Goal: Information Seeking & Learning: Learn about a topic

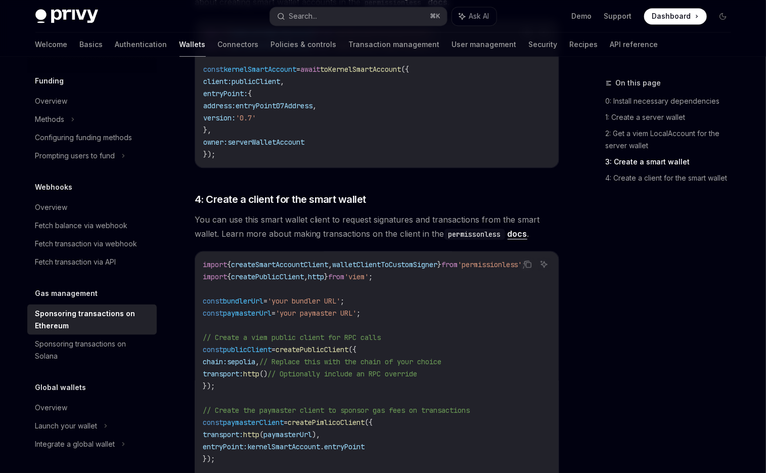
scroll to position [933, 0]
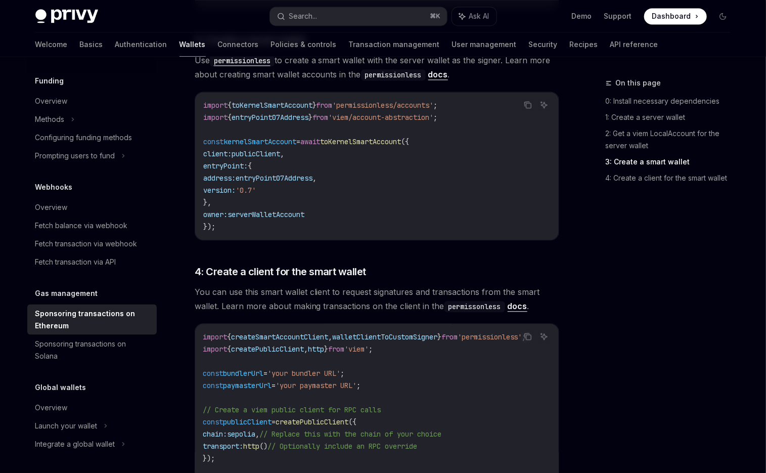
click at [528, 292] on span "You can use this smart wallet client to request signatures and transactions fro…" at bounding box center [377, 299] width 364 height 28
click at [524, 301] on link "docs" at bounding box center [517, 306] width 20 height 11
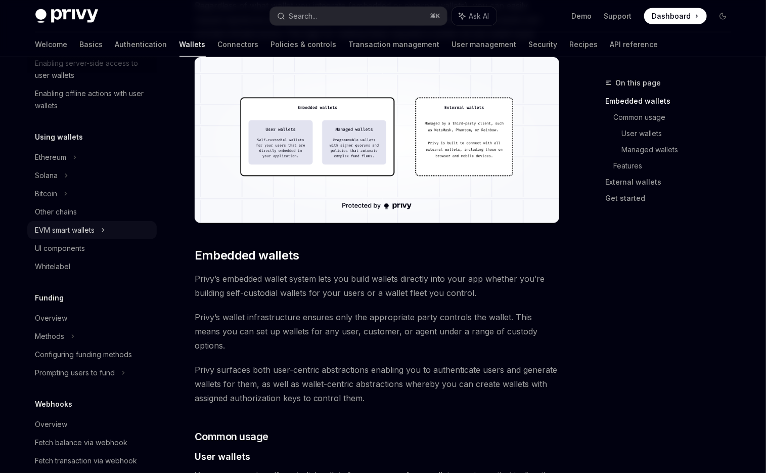
scroll to position [184, 0]
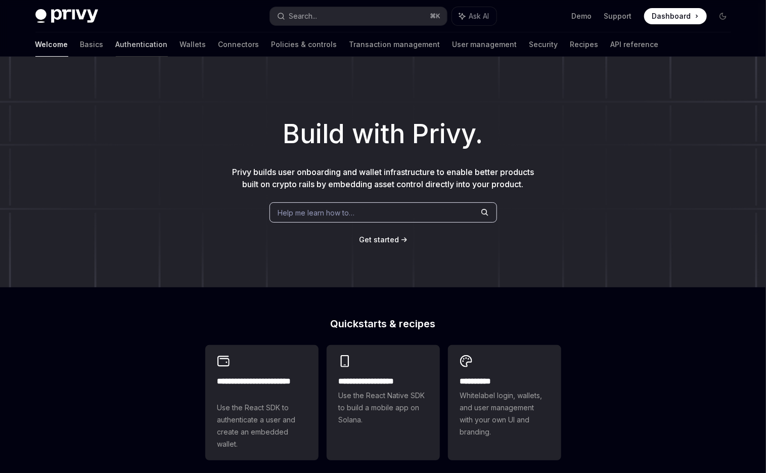
click at [116, 44] on link "Authentication" at bounding box center [142, 44] width 52 height 24
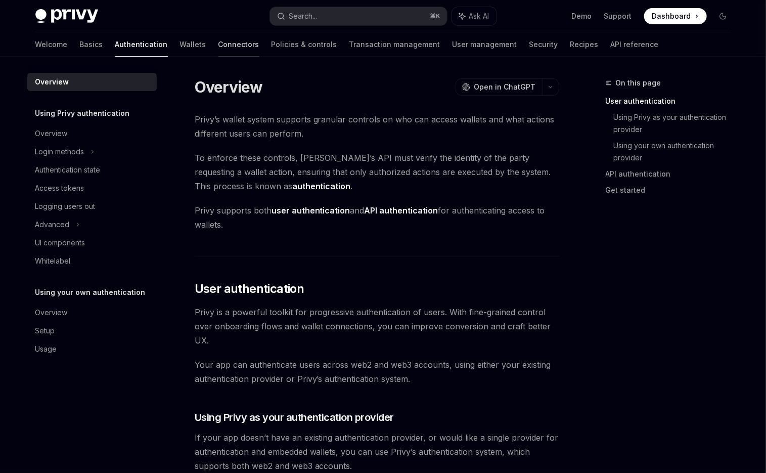
click at [218, 44] on link "Connectors" at bounding box center [238, 44] width 41 height 24
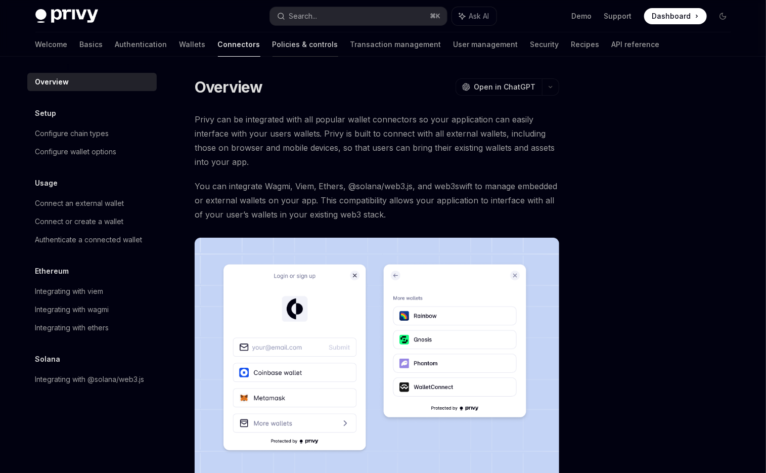
click at [272, 45] on link "Policies & controls" at bounding box center [305, 44] width 66 height 24
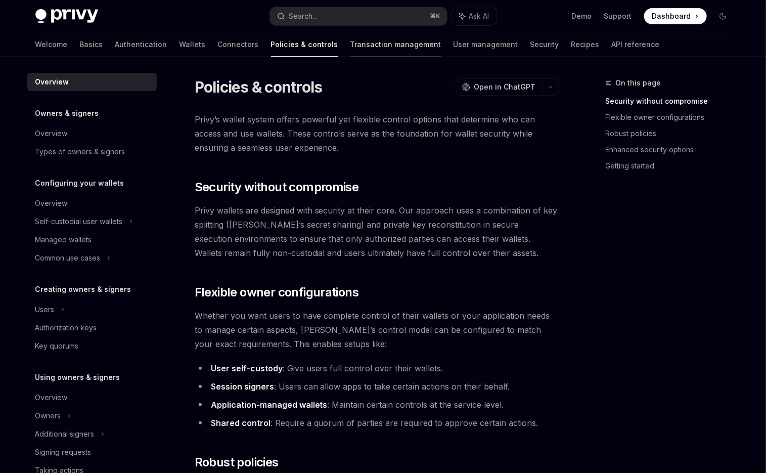
click at [350, 47] on link "Transaction management" at bounding box center [395, 44] width 91 height 24
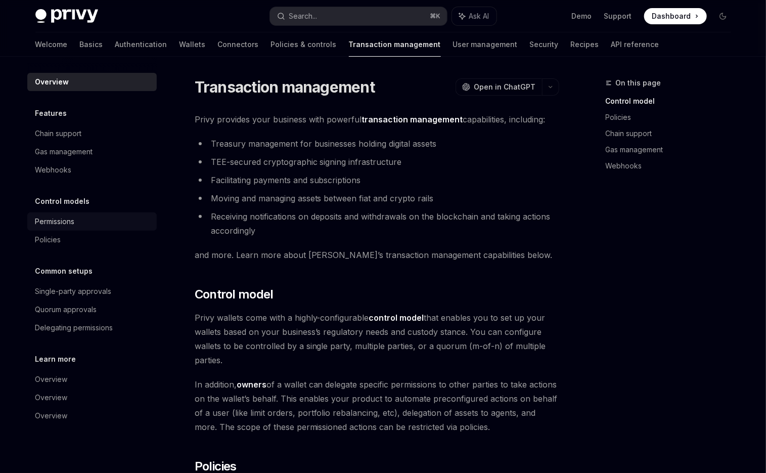
click at [94, 225] on div "Permissions" at bounding box center [92, 221] width 115 height 12
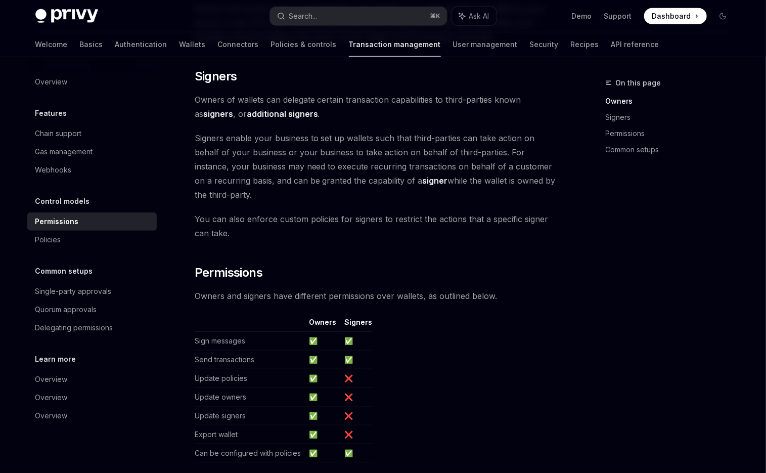
scroll to position [196, 0]
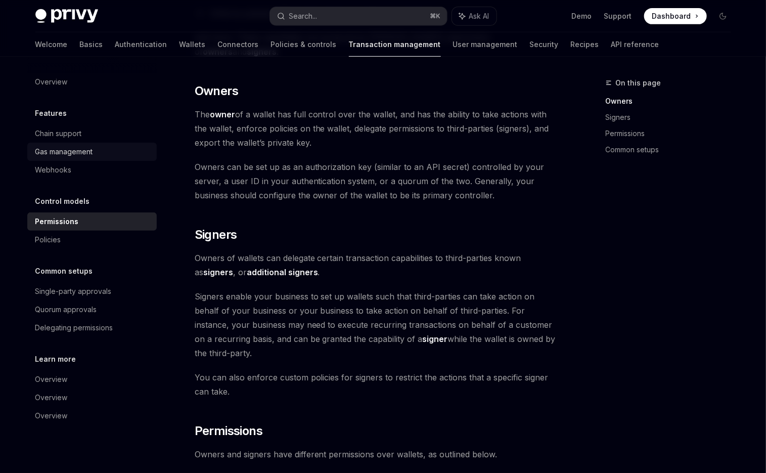
click at [107, 153] on div "Gas management" at bounding box center [92, 152] width 115 height 12
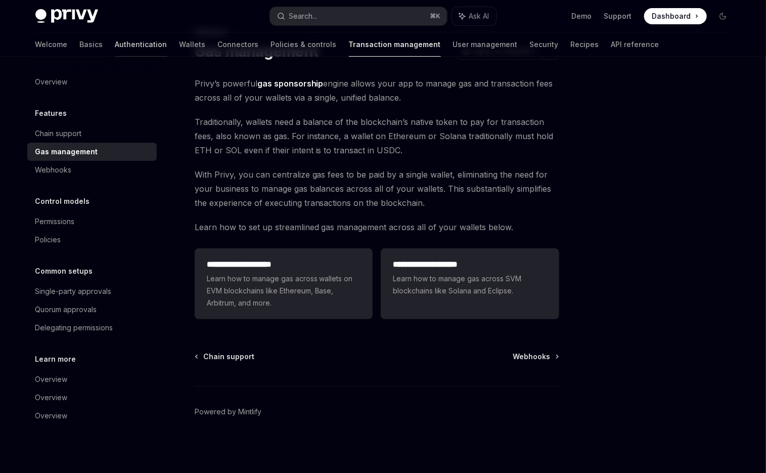
click at [115, 43] on link "Authentication" at bounding box center [141, 44] width 52 height 24
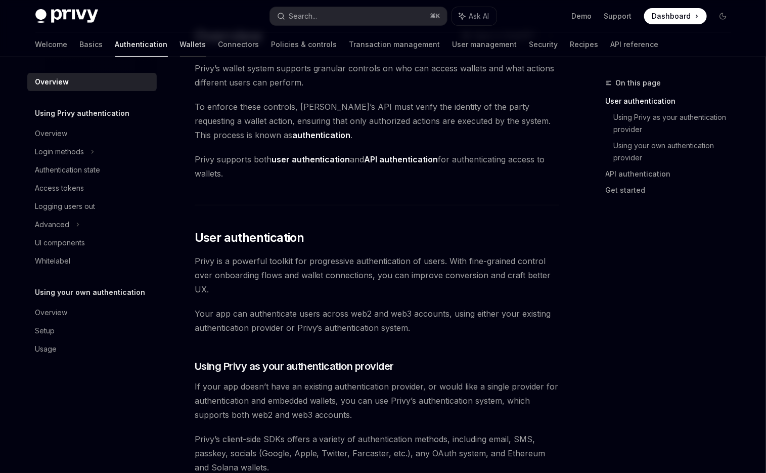
click at [180, 42] on link "Wallets" at bounding box center [193, 44] width 26 height 24
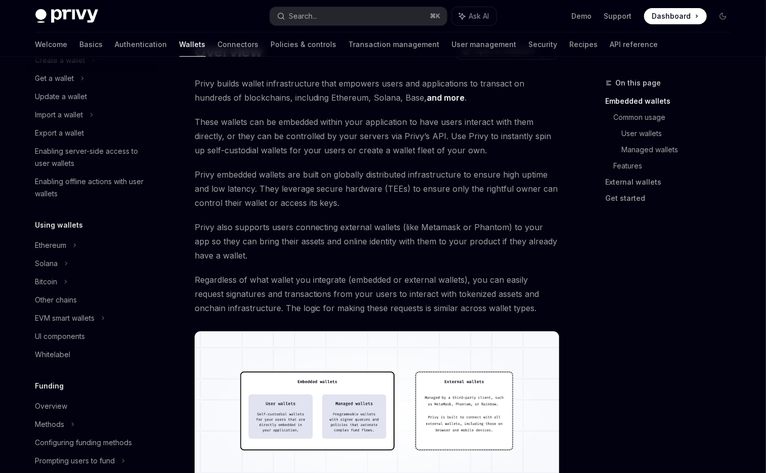
scroll to position [178, 0]
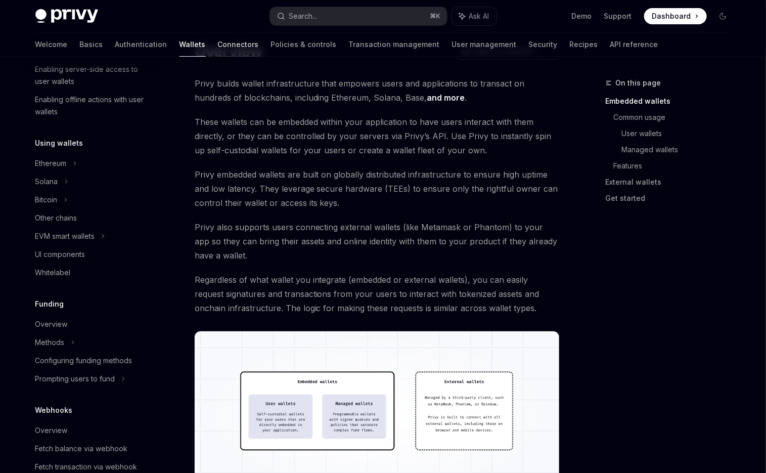
click at [218, 47] on link "Connectors" at bounding box center [238, 44] width 41 height 24
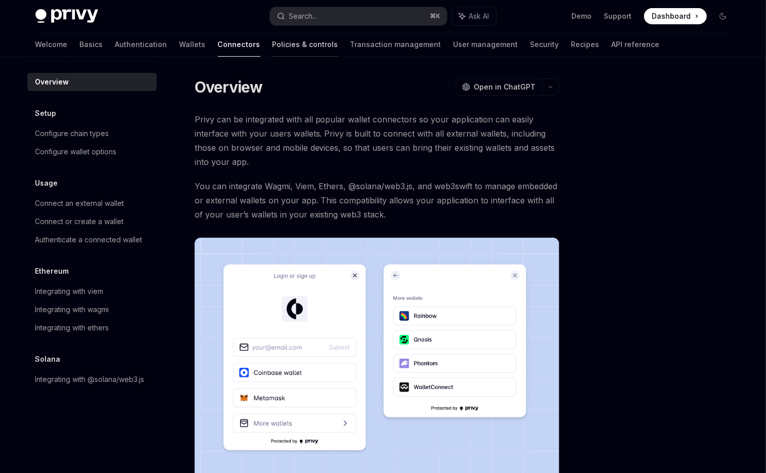
click at [272, 48] on link "Policies & controls" at bounding box center [305, 44] width 66 height 24
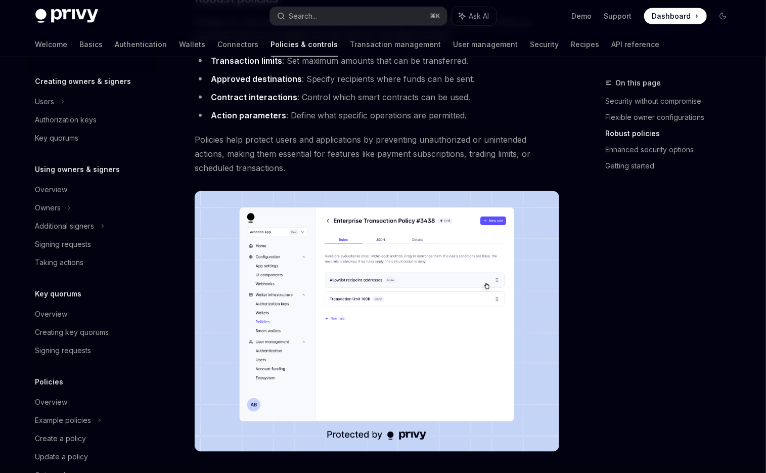
scroll to position [238, 0]
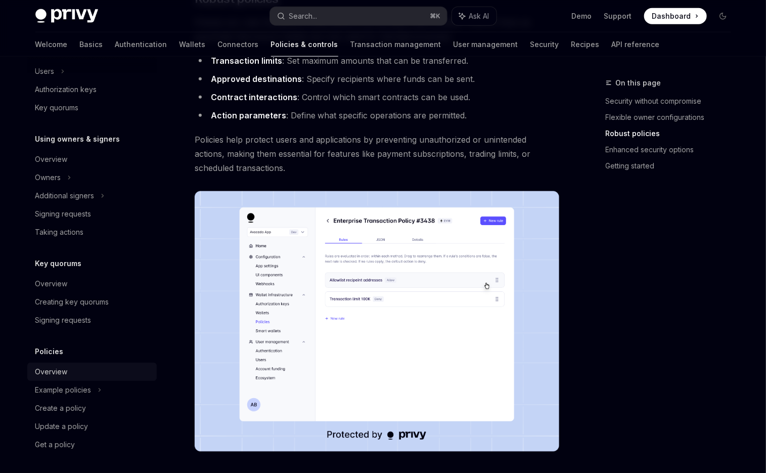
click at [93, 378] on link "Overview" at bounding box center [91, 371] width 129 height 18
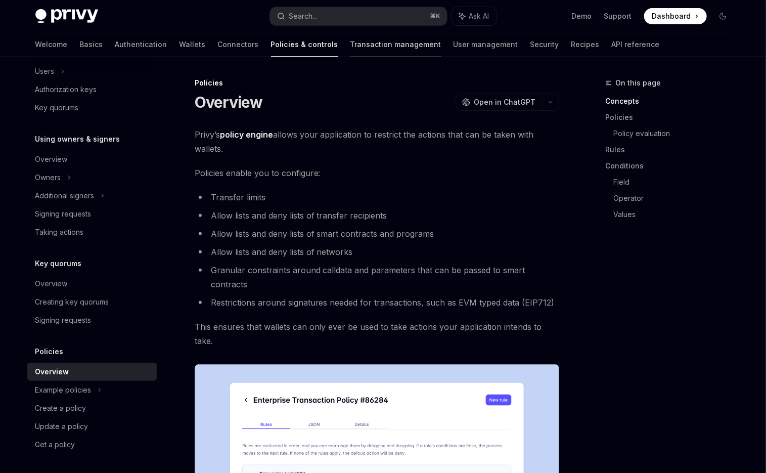
click at [355, 46] on link "Transaction management" at bounding box center [395, 44] width 91 height 24
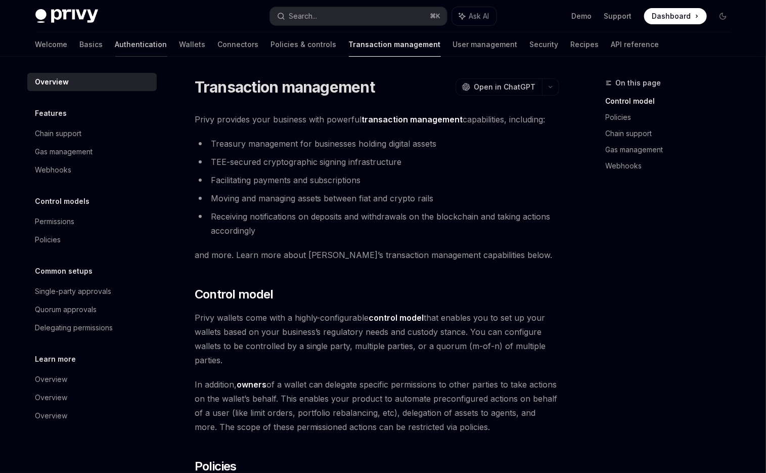
click at [115, 49] on link "Authentication" at bounding box center [141, 44] width 52 height 24
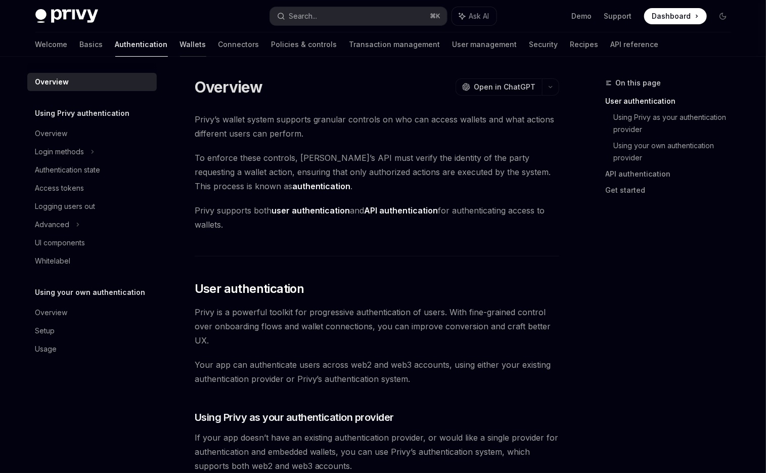
click at [180, 49] on link "Wallets" at bounding box center [193, 44] width 26 height 24
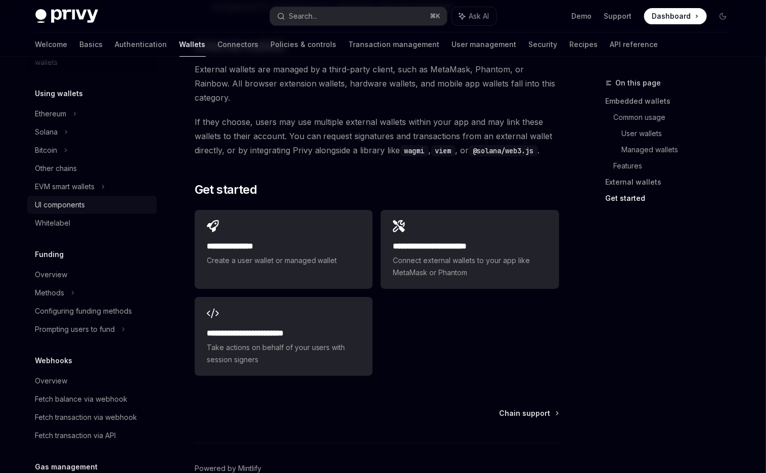
scroll to position [226, 0]
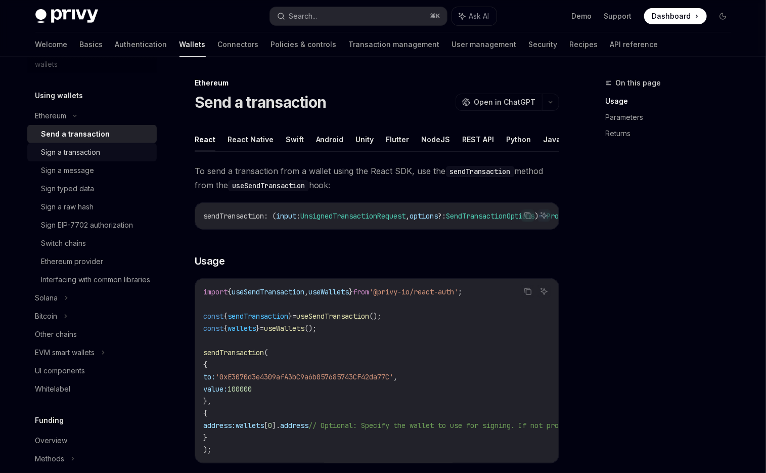
click at [111, 154] on div "Sign a transaction" at bounding box center [95, 152] width 109 height 12
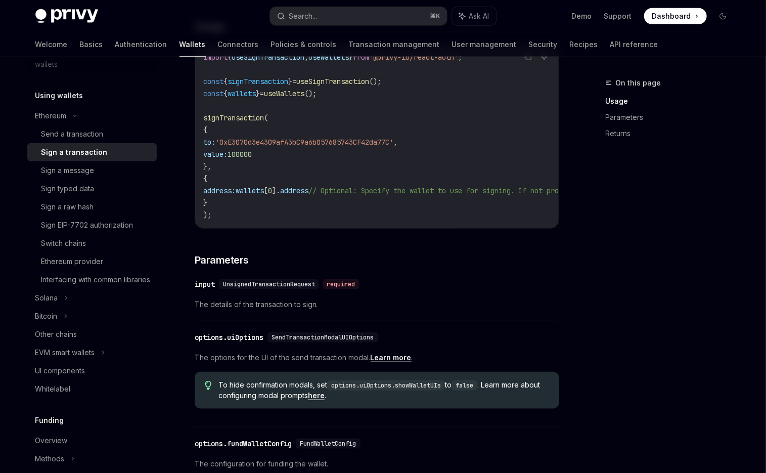
scroll to position [233, 0]
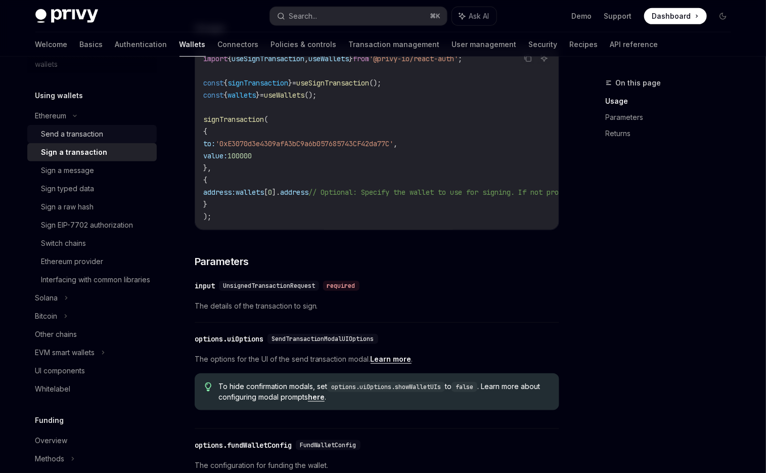
click at [115, 139] on div "Send a transaction" at bounding box center [95, 134] width 109 height 12
type textarea "*"
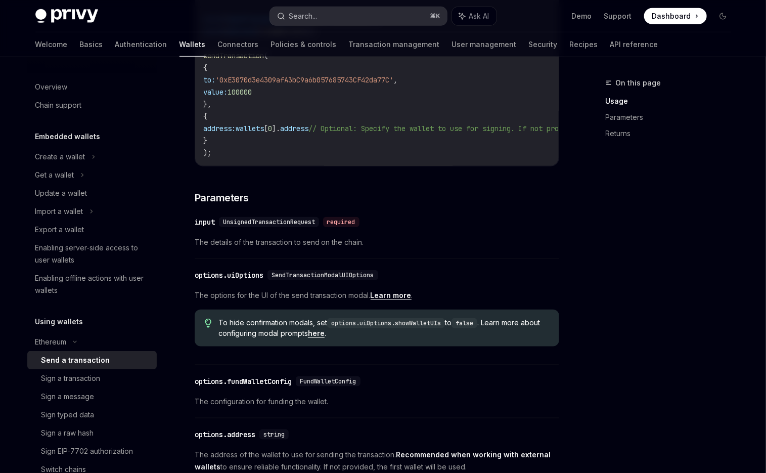
click at [309, 10] on div "Search..." at bounding box center [303, 16] width 28 height 12
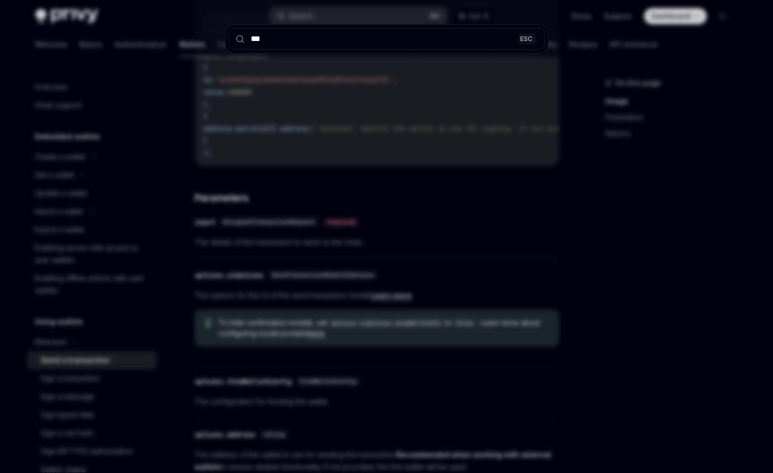
type input "****"
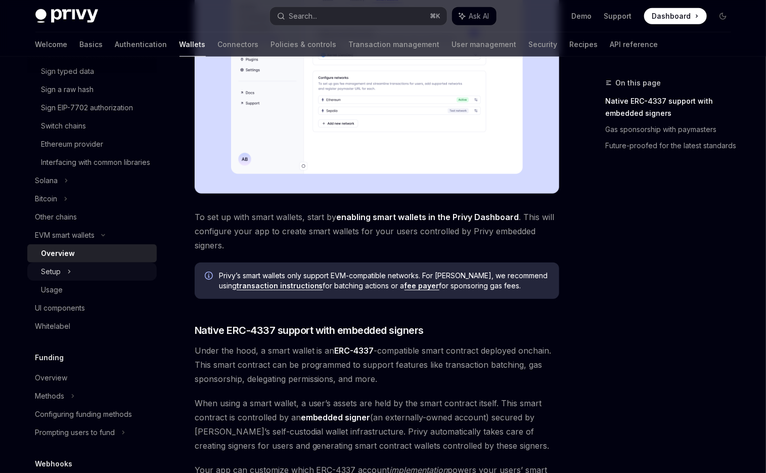
scroll to position [331, 0]
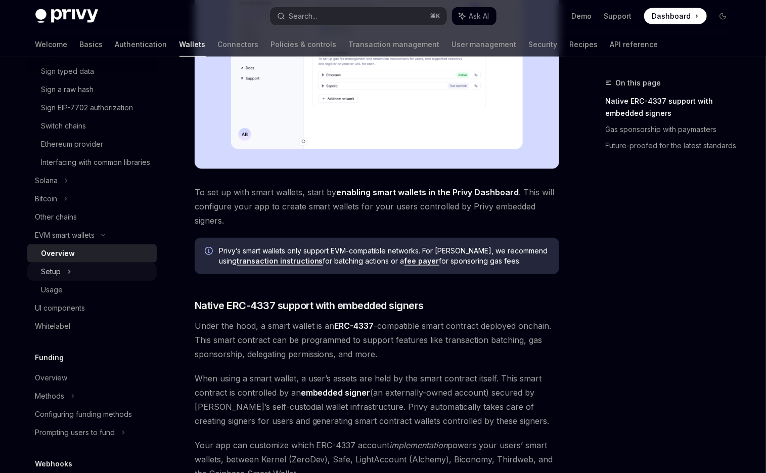
click at [121, 280] on div "Setup" at bounding box center [91, 271] width 129 height 18
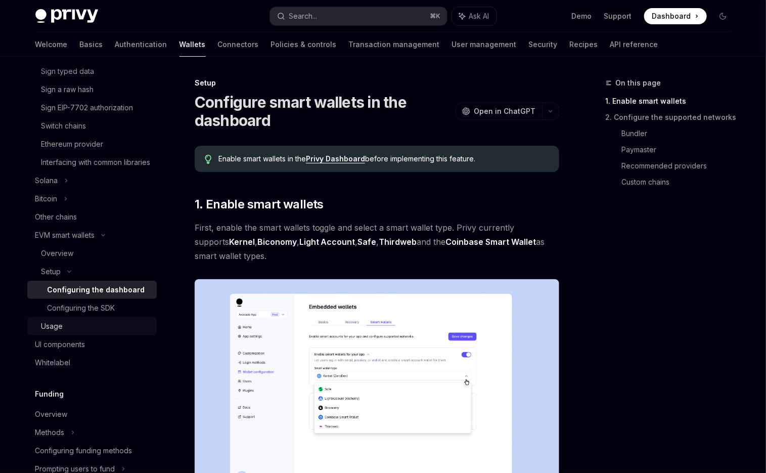
click at [96, 332] on div "Usage" at bounding box center [95, 326] width 109 height 12
type textarea "*"
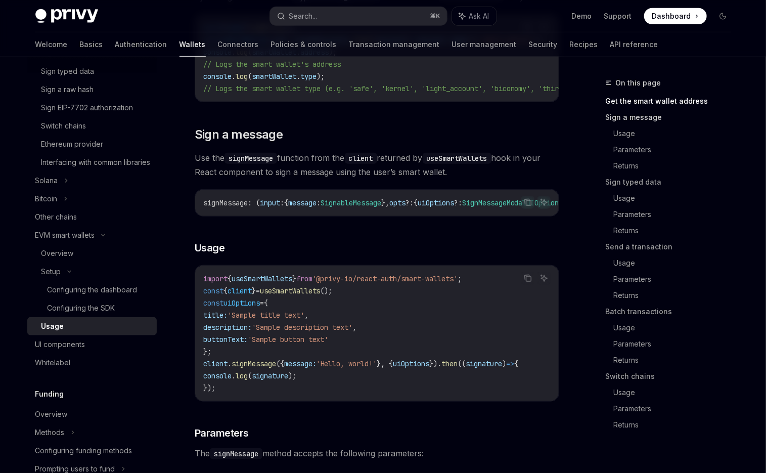
click at [649, 120] on link "Sign a message" at bounding box center [671, 117] width 133 height 16
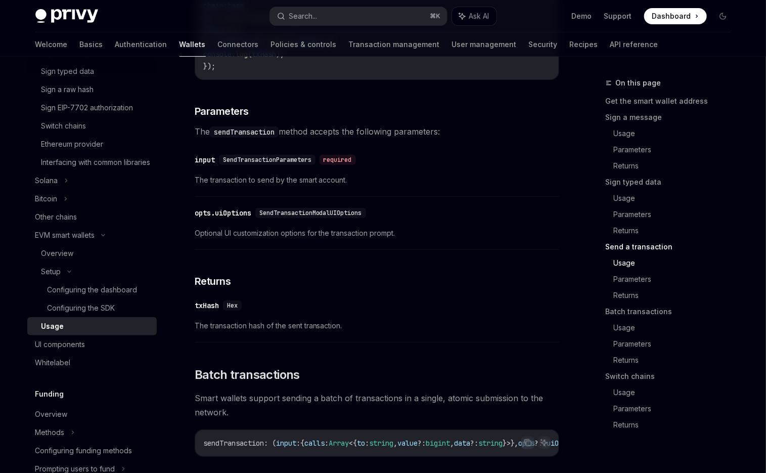
scroll to position [1592, 0]
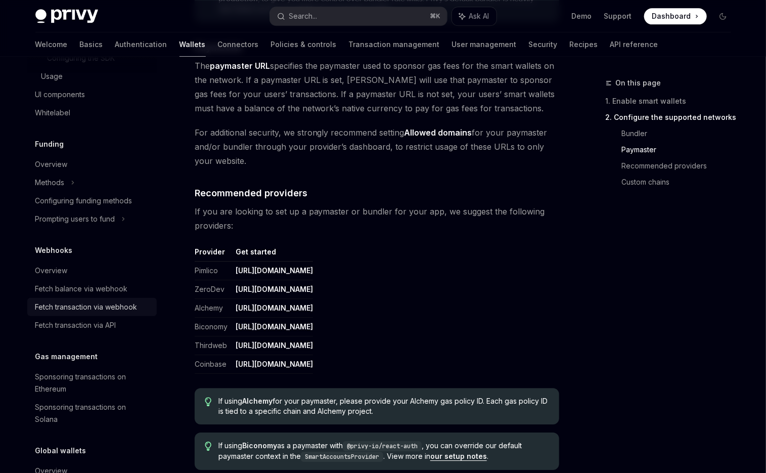
scroll to position [429, 0]
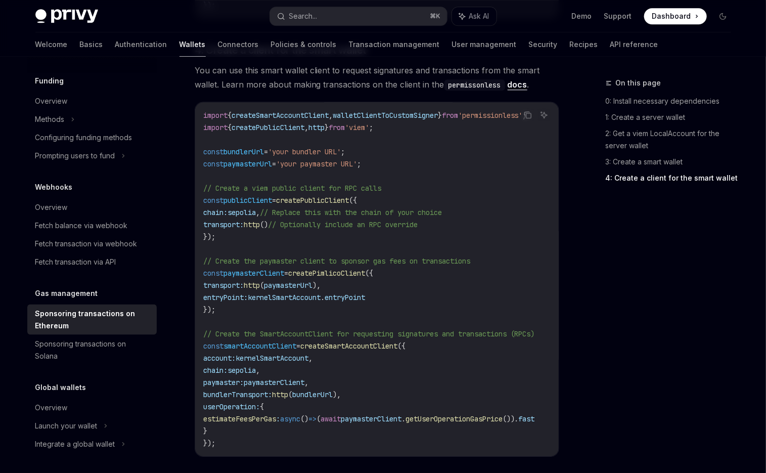
scroll to position [1203, 0]
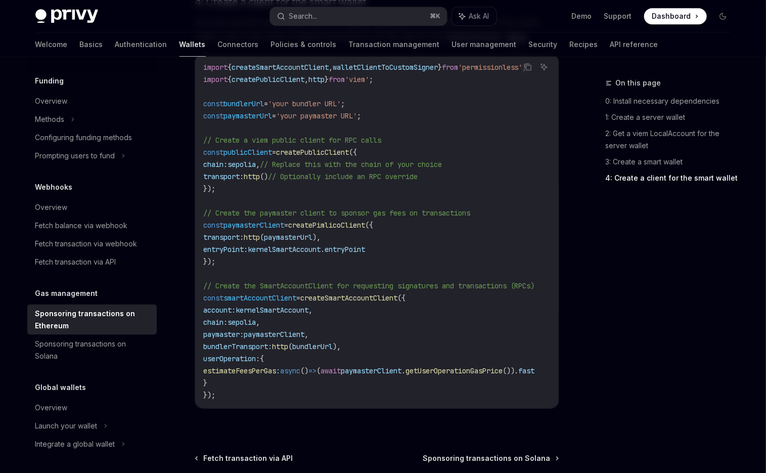
click at [356, 293] on span "createSmartAccountClient" at bounding box center [348, 297] width 97 height 9
drag, startPoint x: 356, startPoint y: 282, endPoint x: 411, endPoint y: 358, distance: 94.0
click at [413, 358] on code "import { createSmartAccountClient , walletClientToCustomSigner } from 'permissi…" at bounding box center [381, 231] width 356 height 340
click at [369, 316] on code "import { createSmartAccountClient , walletClientToCustomSigner } from 'permissi…" at bounding box center [381, 231] width 356 height 340
click at [260, 232] on span "http" at bounding box center [252, 236] width 16 height 9
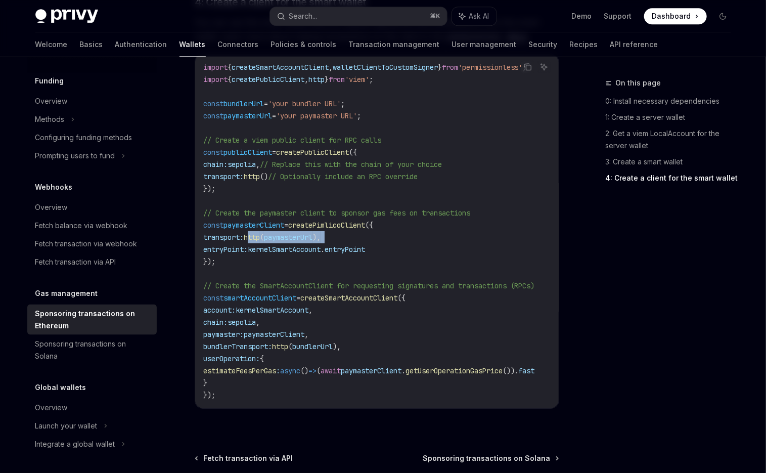
drag, startPoint x: 265, startPoint y: 221, endPoint x: 355, endPoint y: 226, distance: 90.1
click at [343, 227] on code "import { createSmartAccountClient , walletClientToCustomSigner } from 'permissi…" at bounding box center [381, 231] width 356 height 340
click at [355, 226] on code "import { createSmartAccountClient , walletClientToCustomSigner } from 'permissi…" at bounding box center [381, 231] width 356 height 340
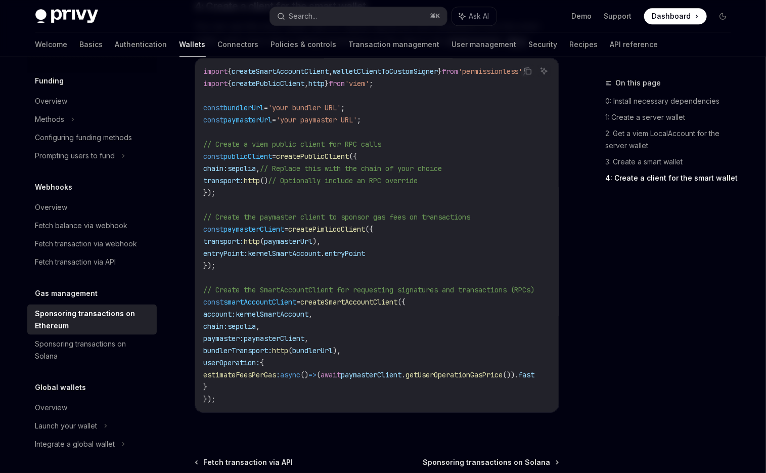
scroll to position [1198, 0]
click at [310, 237] on span "paymasterUrl" at bounding box center [288, 241] width 49 height 9
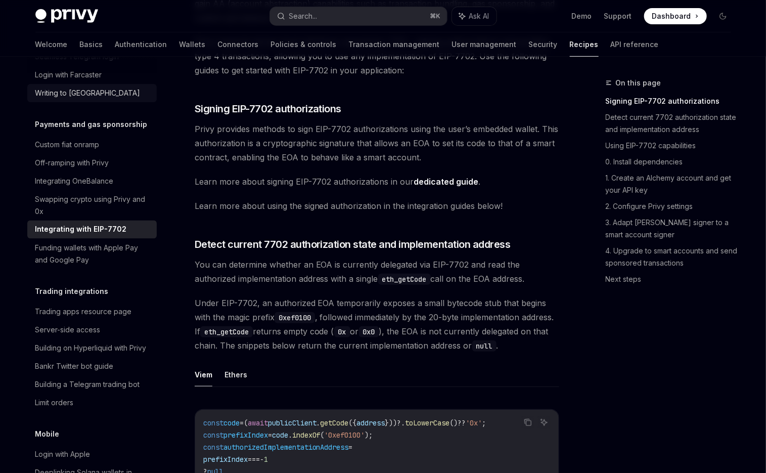
scroll to position [161, 0]
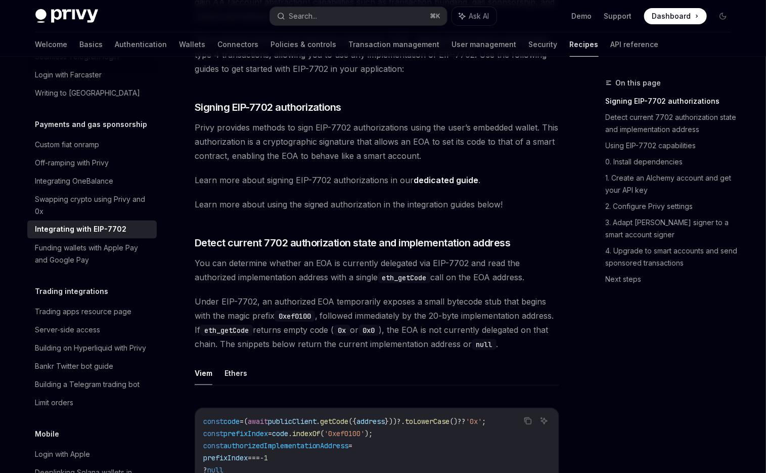
click at [210, 126] on span "Privy provides methods to sign EIP-7702 authorizations using the user’s embedde…" at bounding box center [377, 141] width 364 height 42
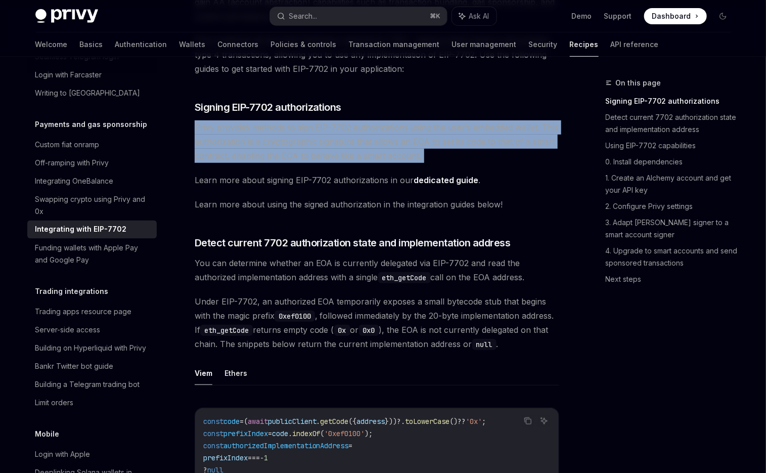
drag, startPoint x: 210, startPoint y: 126, endPoint x: 280, endPoint y: 142, distance: 72.0
click at [280, 142] on span "Privy provides methods to sign EIP-7702 authorizations using the user’s embedde…" at bounding box center [377, 141] width 364 height 42
click at [281, 142] on span "Privy provides methods to sign EIP-7702 authorizations using the user’s embedde…" at bounding box center [377, 141] width 364 height 42
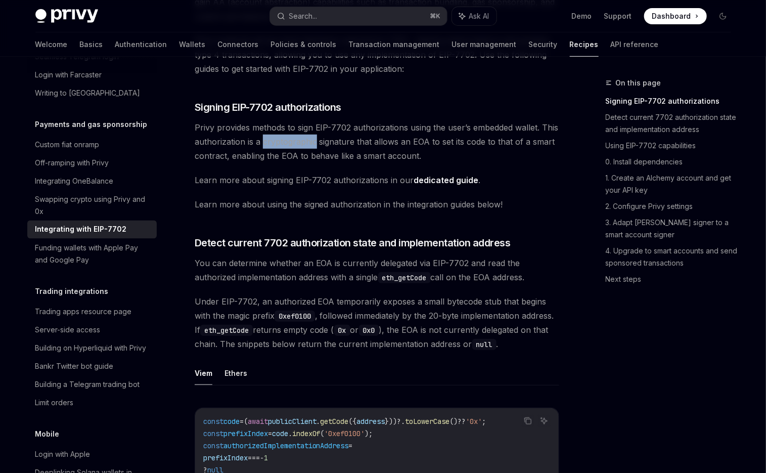
click at [281, 142] on span "Privy provides methods to sign EIP-7702 authorizations using the user’s embedde…" at bounding box center [377, 141] width 364 height 42
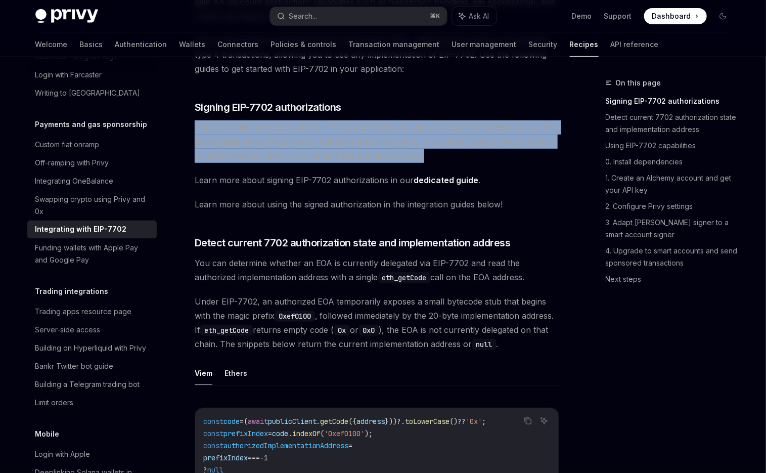
click at [280, 142] on span "Privy provides methods to sign EIP-7702 authorizations using the user’s embedde…" at bounding box center [377, 141] width 364 height 42
click at [321, 125] on span "Privy provides methods to sign EIP-7702 authorizations using the user’s embedde…" at bounding box center [377, 141] width 364 height 42
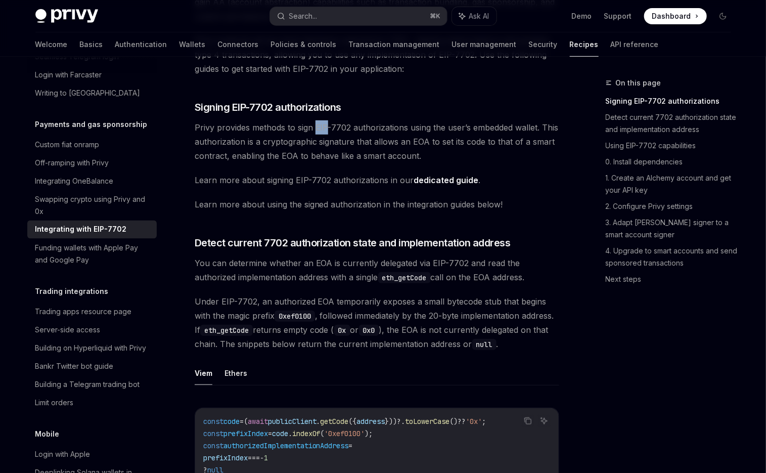
click at [321, 125] on span "Privy provides methods to sign EIP-7702 authorizations using the user’s embedde…" at bounding box center [377, 141] width 364 height 42
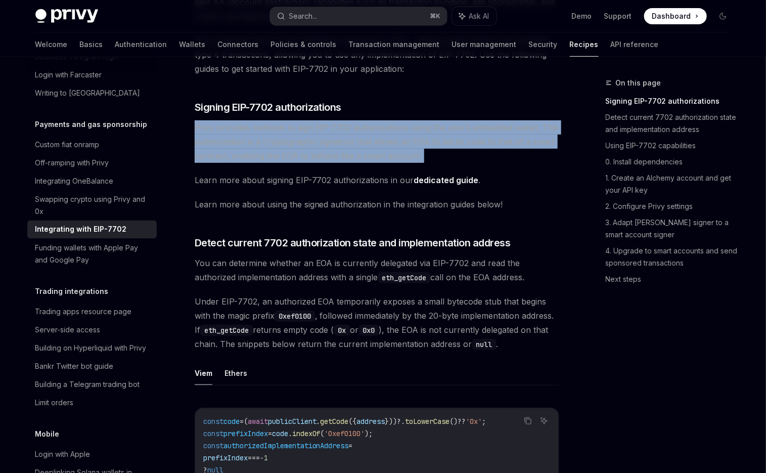
click at [321, 125] on span "Privy provides methods to sign EIP-7702 authorizations using the user’s embedde…" at bounding box center [377, 141] width 364 height 42
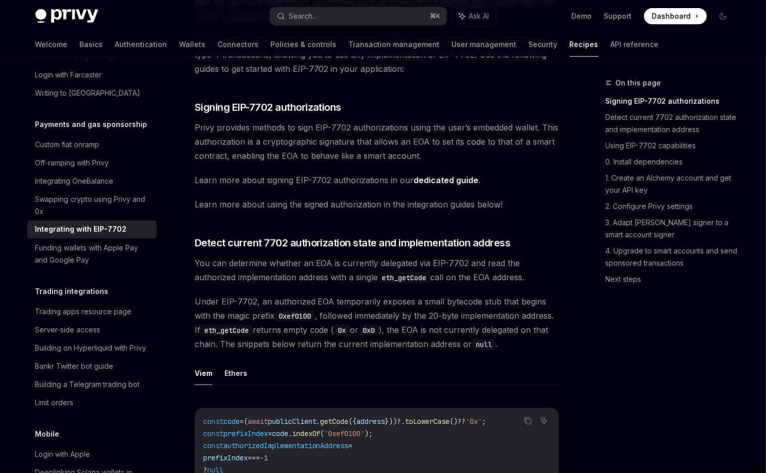
click at [242, 143] on span "Privy provides methods to sign EIP-7702 authorizations using the user’s embedde…" at bounding box center [377, 141] width 364 height 42
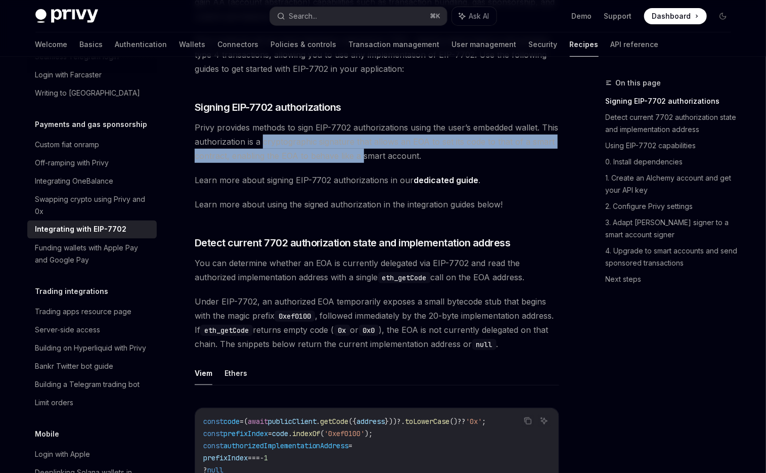
drag, startPoint x: 282, startPoint y: 150, endPoint x: 361, endPoint y: 161, distance: 79.5
click at [361, 161] on span "Privy provides methods to sign EIP-7702 authorizations using the user’s embedde…" at bounding box center [377, 141] width 364 height 42
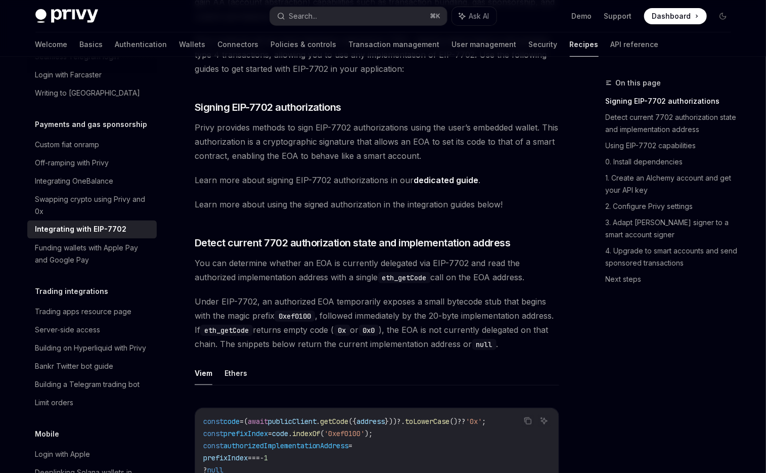
click at [439, 158] on span "Privy provides methods to sign EIP-7702 authorizations using the user’s embedde…" at bounding box center [377, 141] width 364 height 42
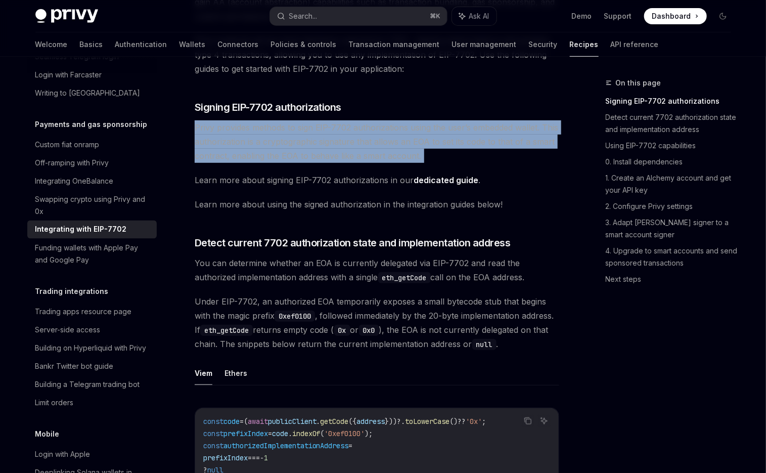
click at [439, 158] on span "Privy provides methods to sign EIP-7702 authorizations using the user’s embedde…" at bounding box center [377, 141] width 364 height 42
click at [459, 142] on span "Privy provides methods to sign EIP-7702 authorizations using the user’s embedde…" at bounding box center [377, 141] width 364 height 42
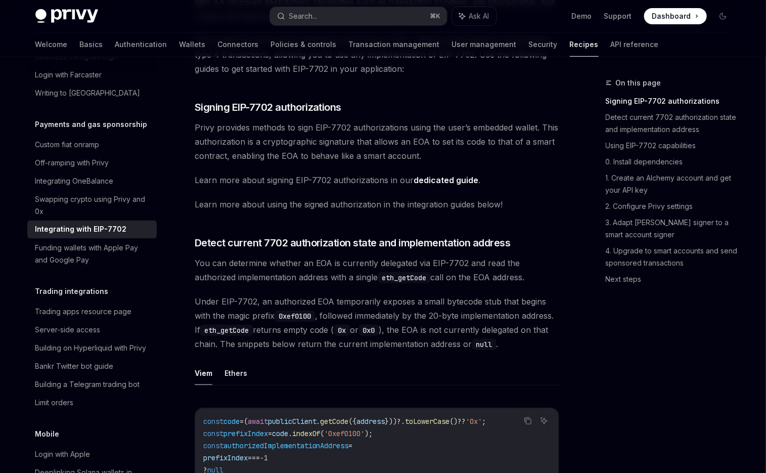
click at [397, 136] on span "Privy provides methods to sign EIP-7702 authorizations using the user’s embedde…" at bounding box center [377, 141] width 364 height 42
click at [413, 136] on span "Privy provides methods to sign EIP-7702 authorizations using the user’s embedde…" at bounding box center [377, 141] width 364 height 42
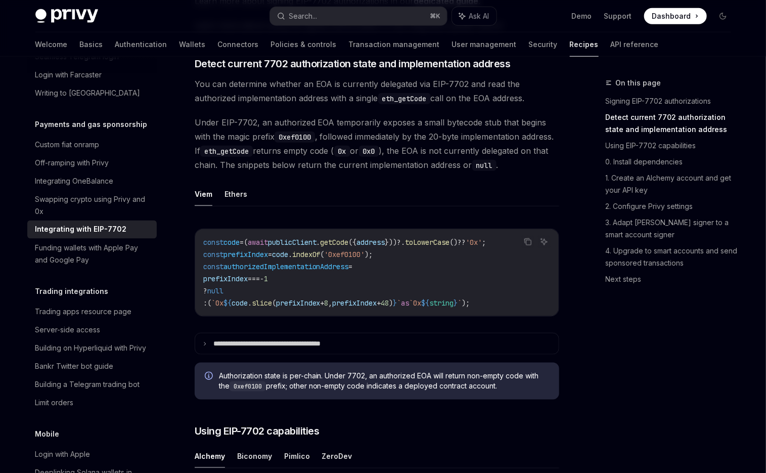
scroll to position [525, 0]
